Goal: Check status: Check status

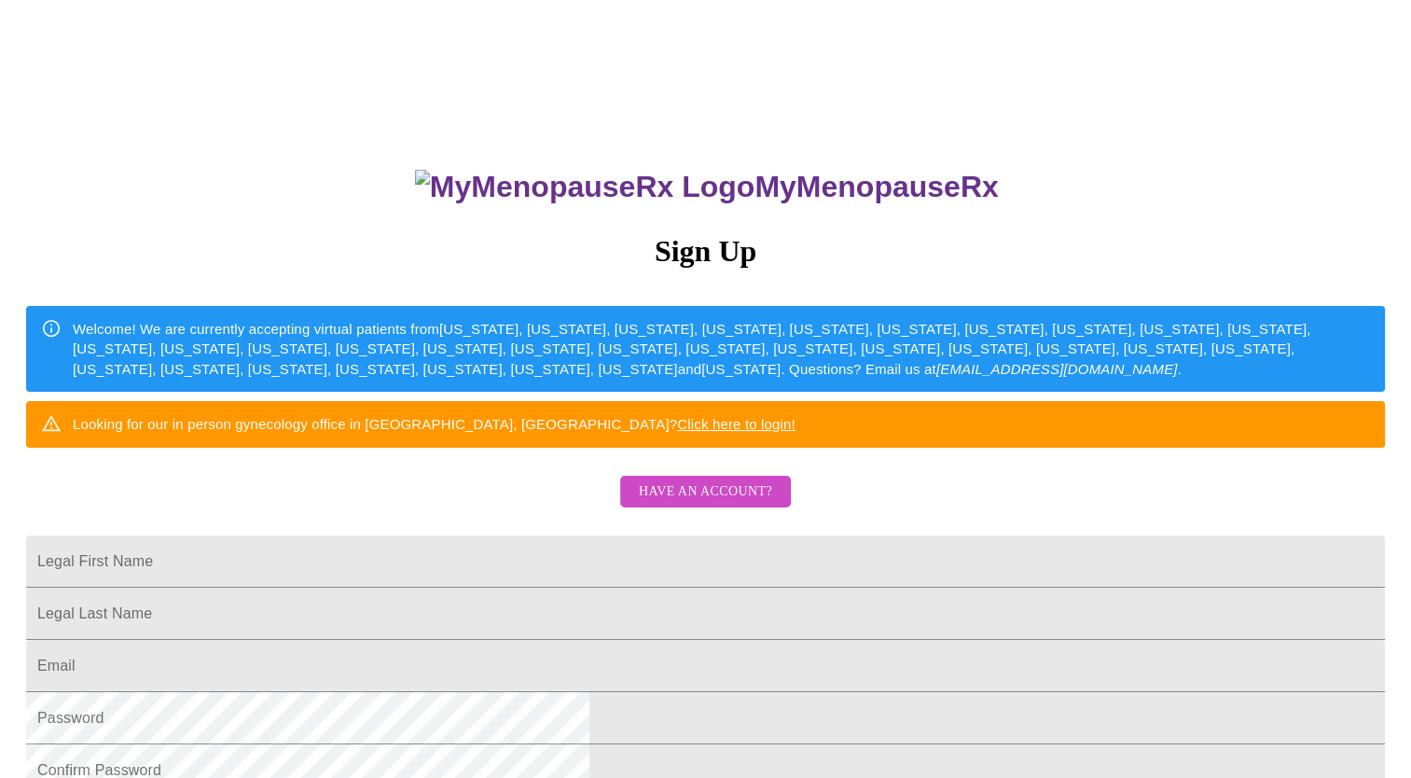
scroll to position [93, 0]
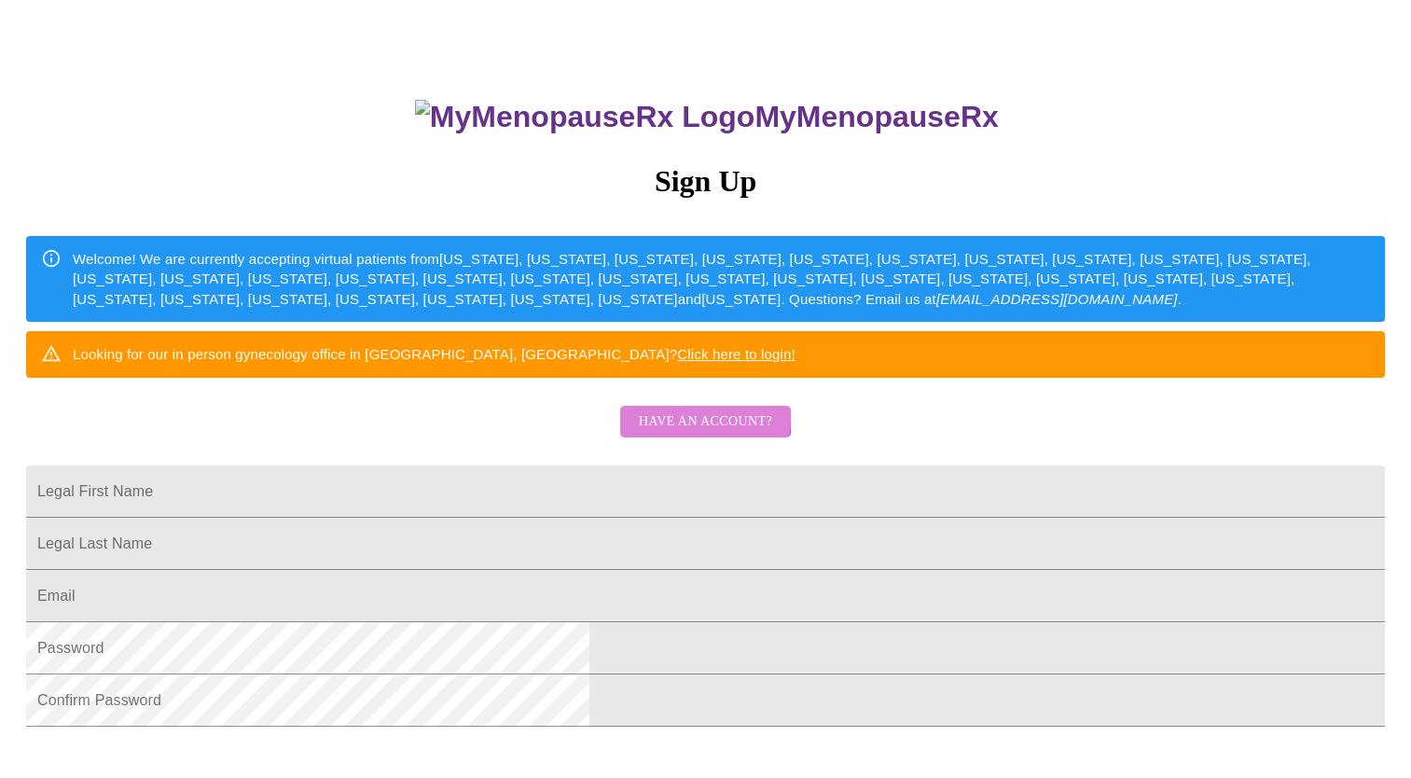
click at [676, 434] on span "Have an account?" at bounding box center [705, 421] width 133 height 23
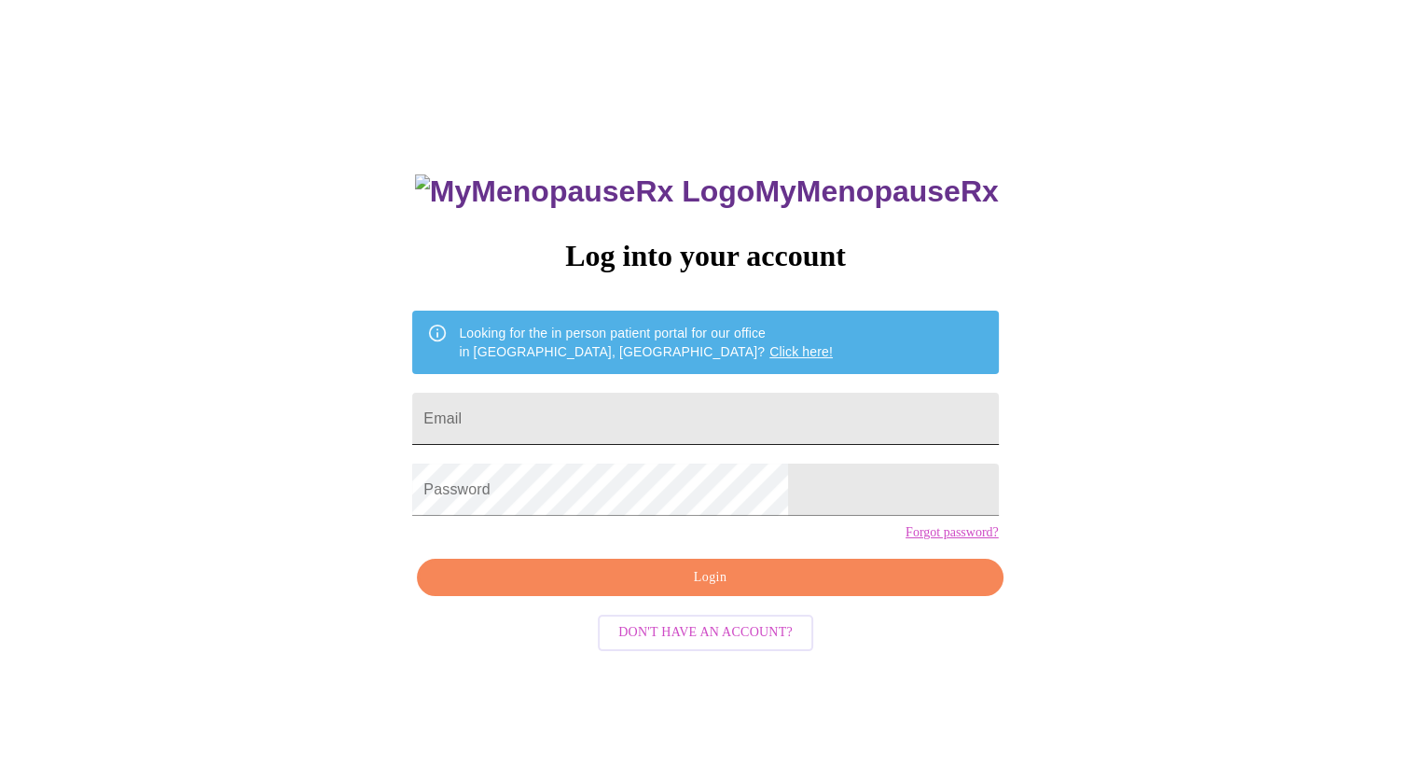
click at [666, 409] on input "Email" at bounding box center [705, 419] width 586 height 52
type input "[EMAIL_ADDRESS][DOMAIN_NAME]"
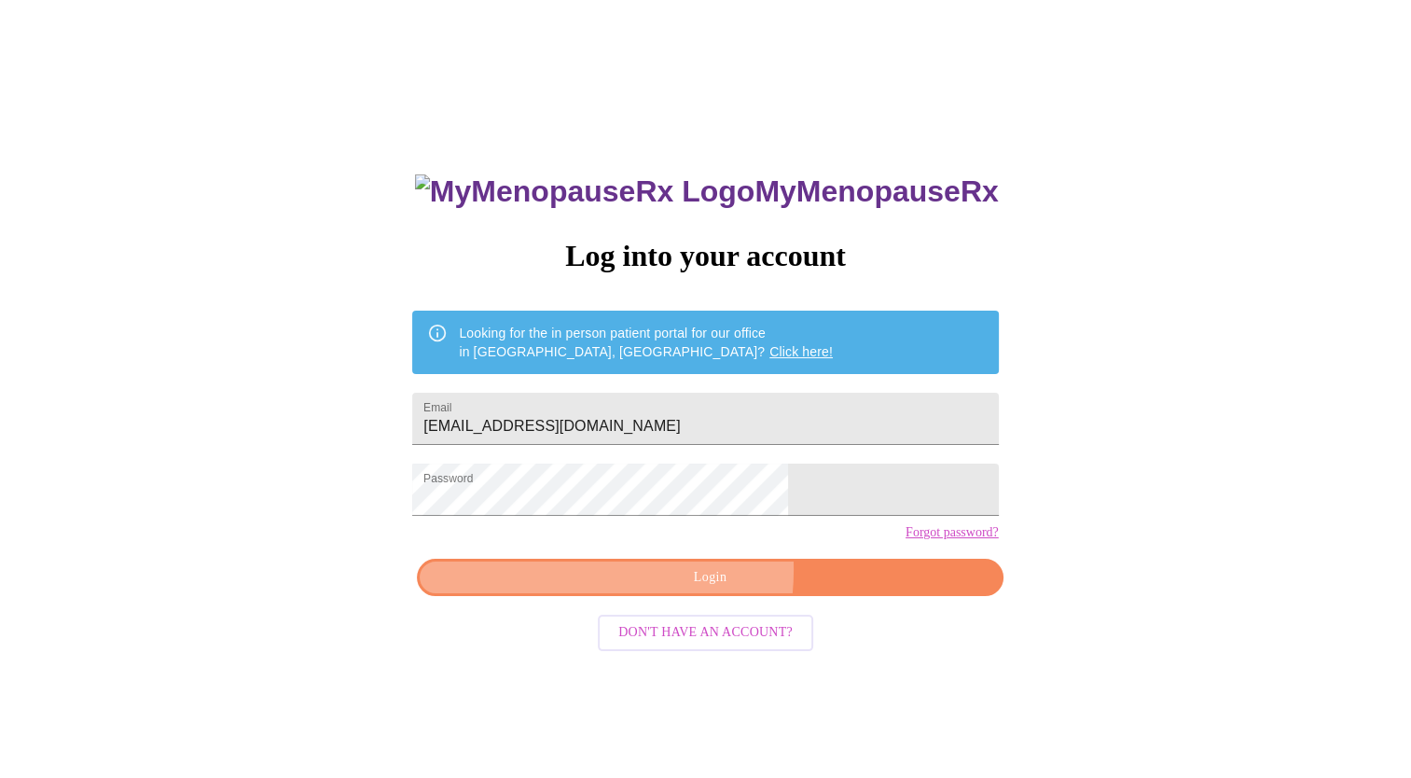
click at [648, 589] on span "Login" at bounding box center [709, 577] width 543 height 23
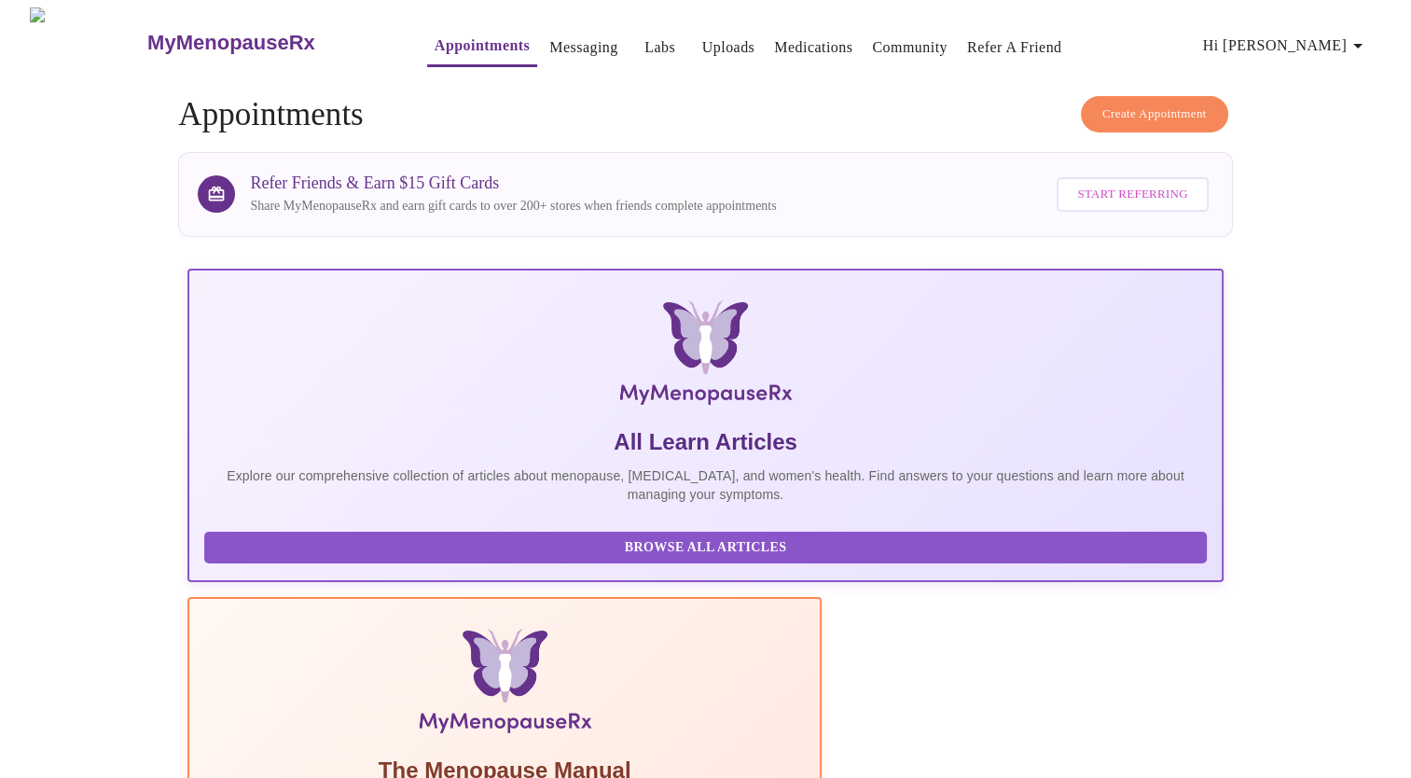
click at [644, 35] on link "Labs" at bounding box center [659, 48] width 31 height 26
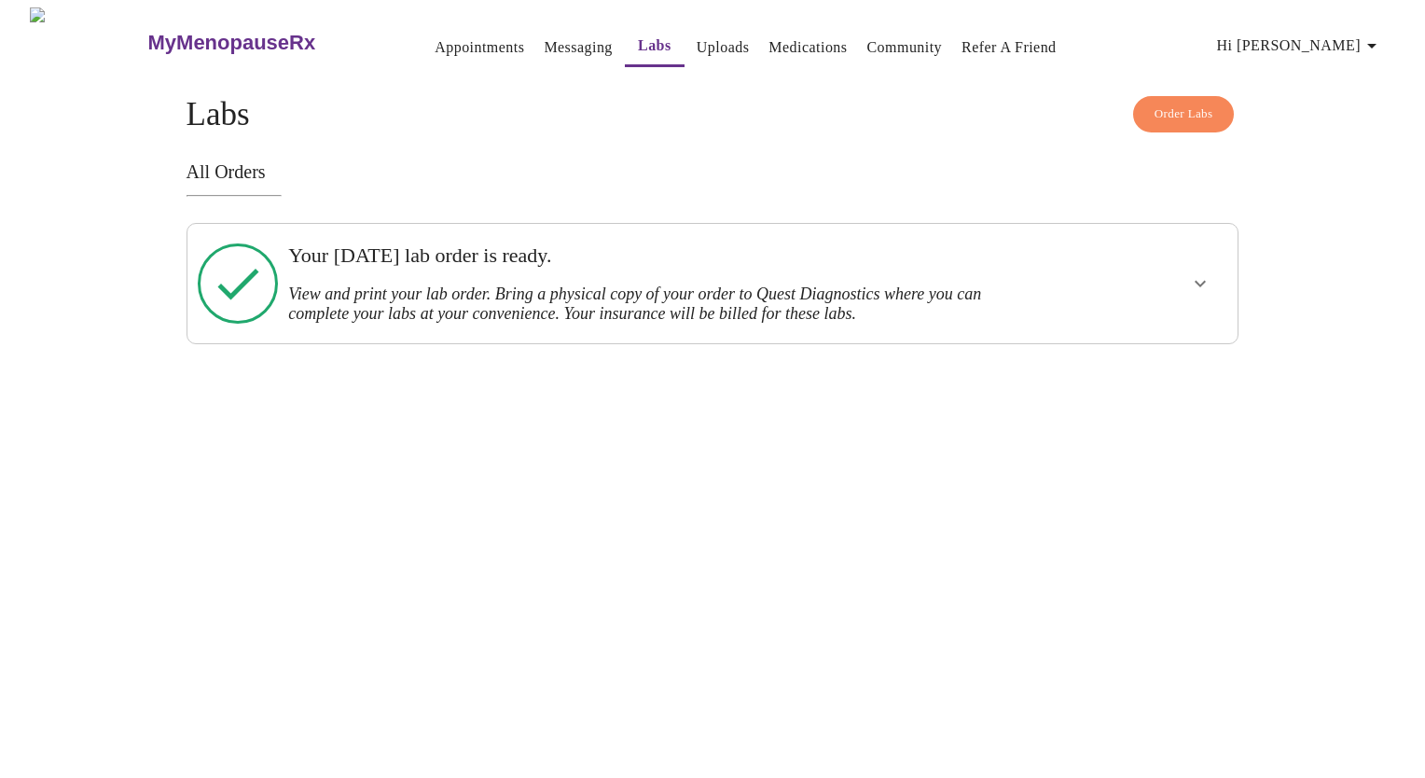
click at [1196, 279] on icon "show more" at bounding box center [1200, 283] width 22 height 22
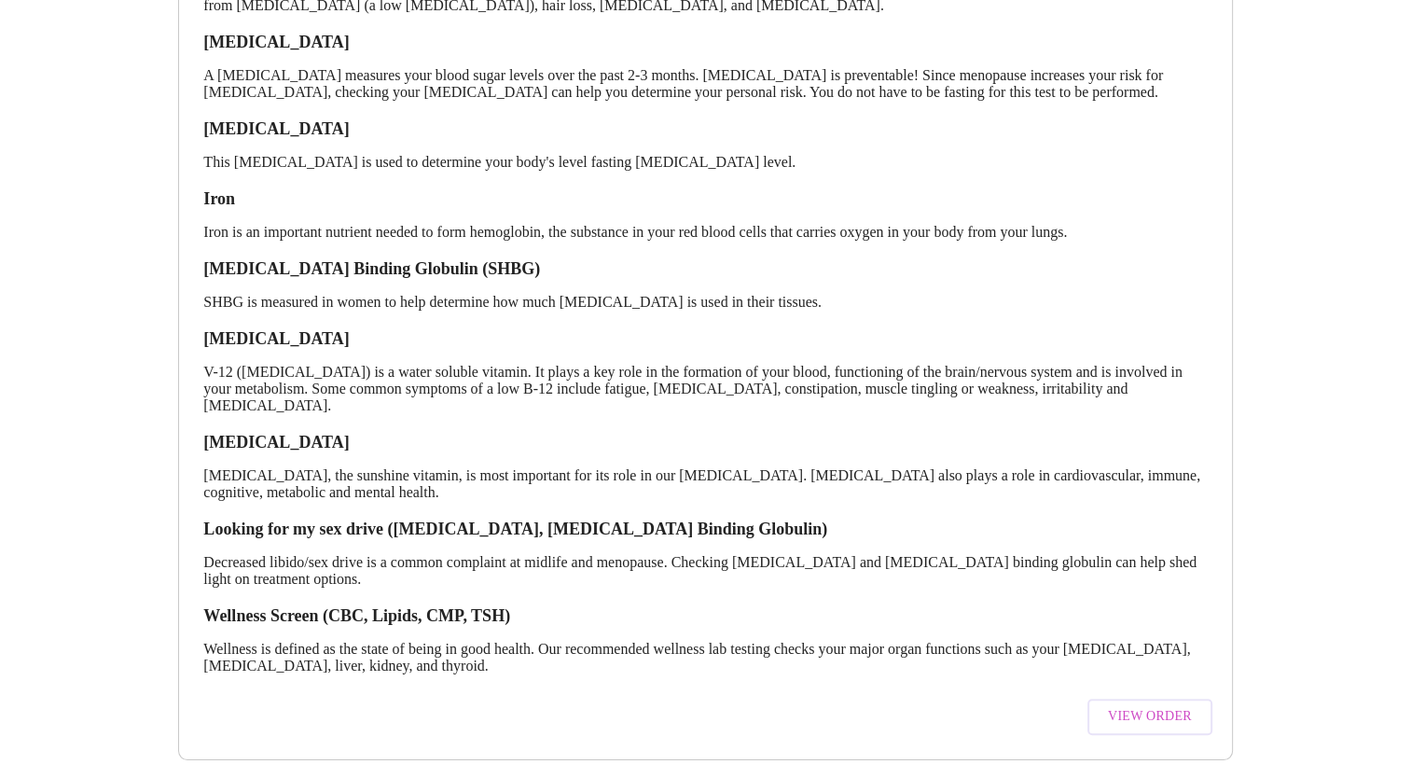
scroll to position [499, 0]
click at [1141, 704] on span "View Order" at bounding box center [1150, 715] width 84 height 23
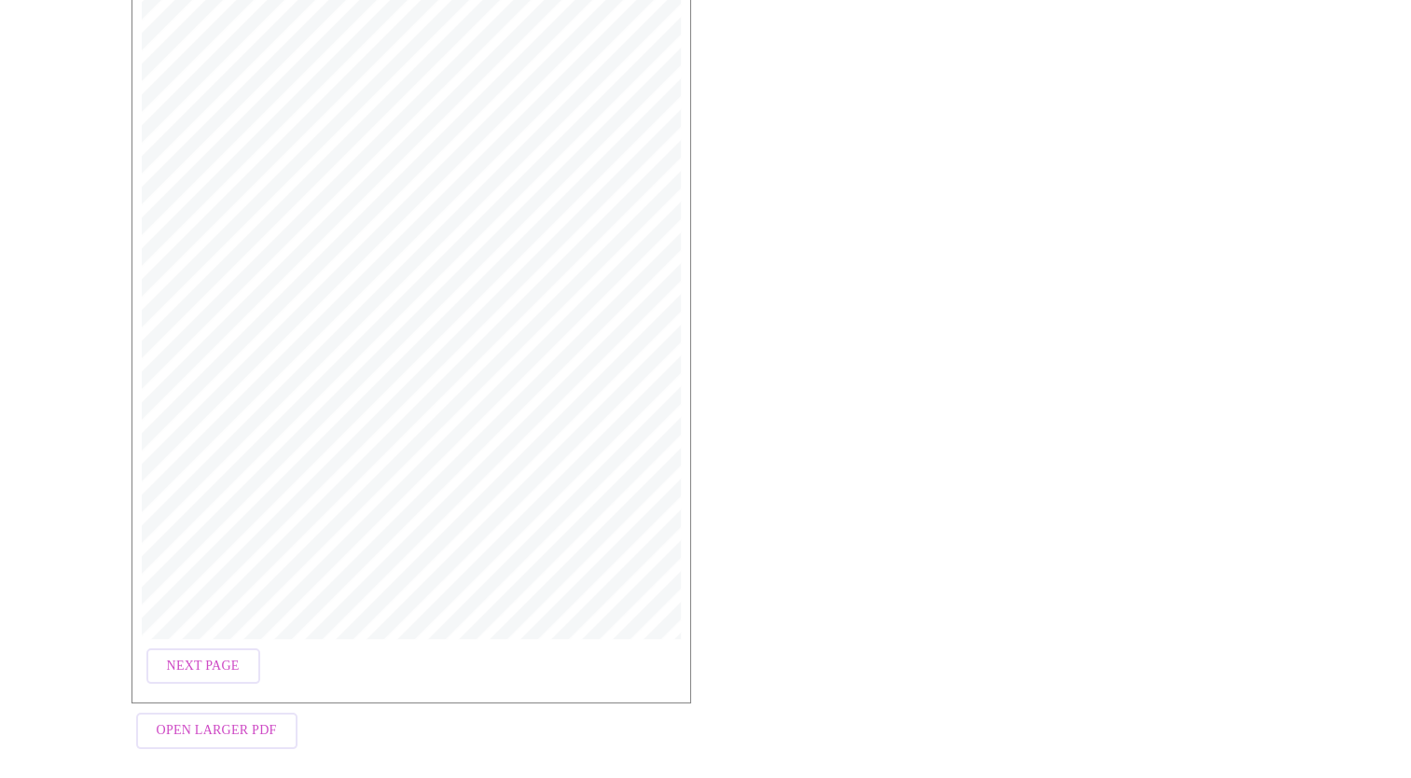
scroll to position [422, 0]
click at [228, 723] on span "Open Larger PDF" at bounding box center [217, 711] width 120 height 23
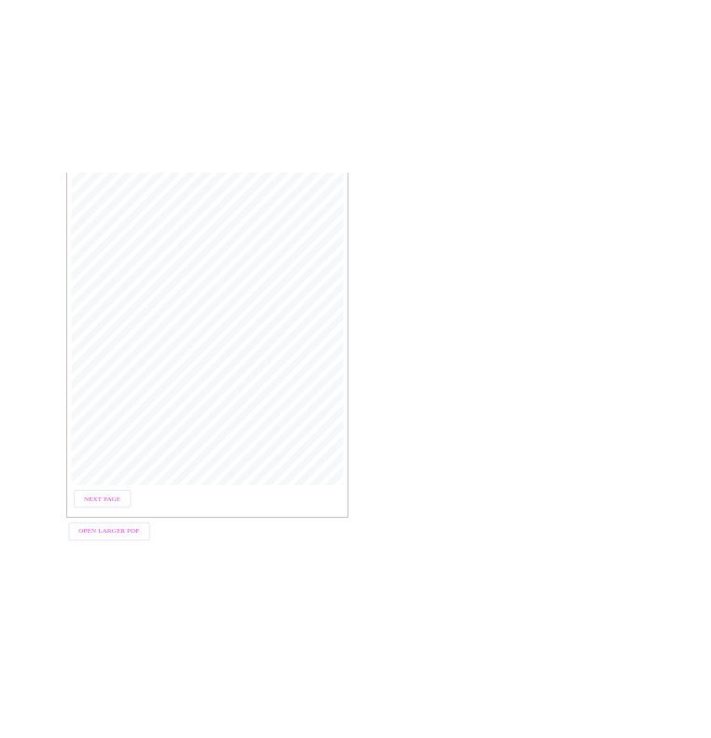
scroll to position [293, 0]
